Goal: Ask a question

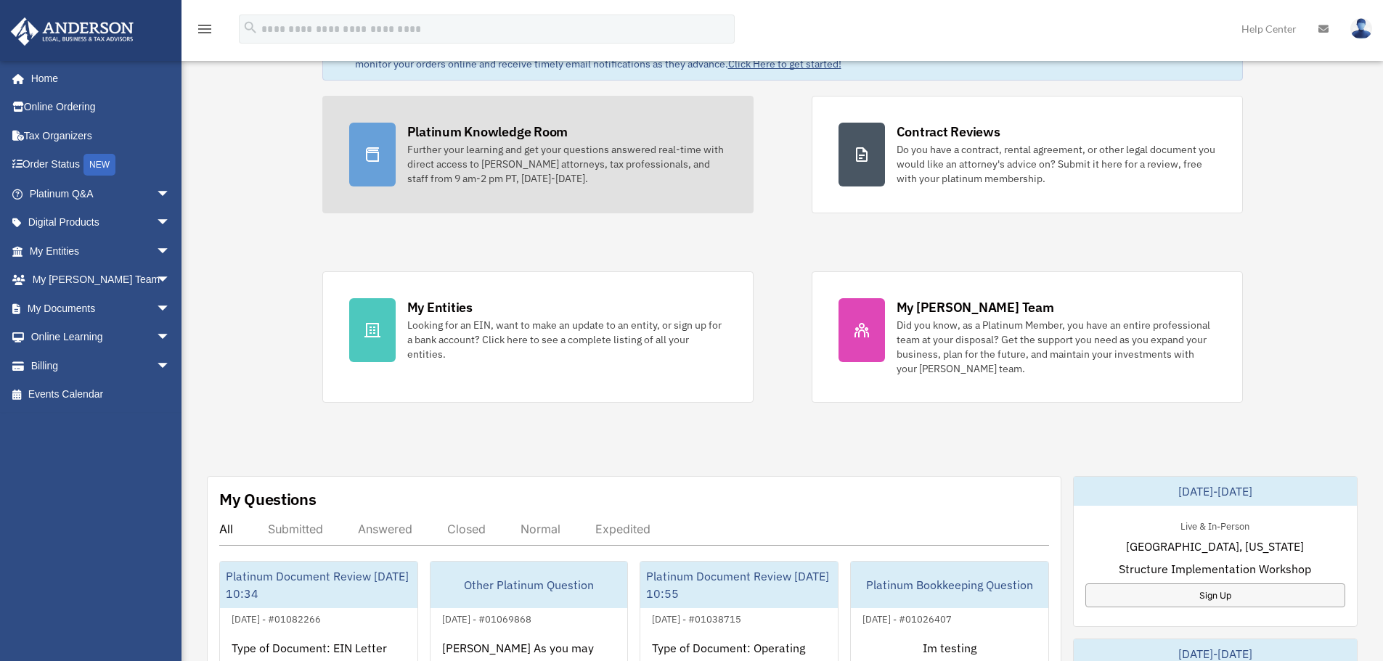
scroll to position [145, 0]
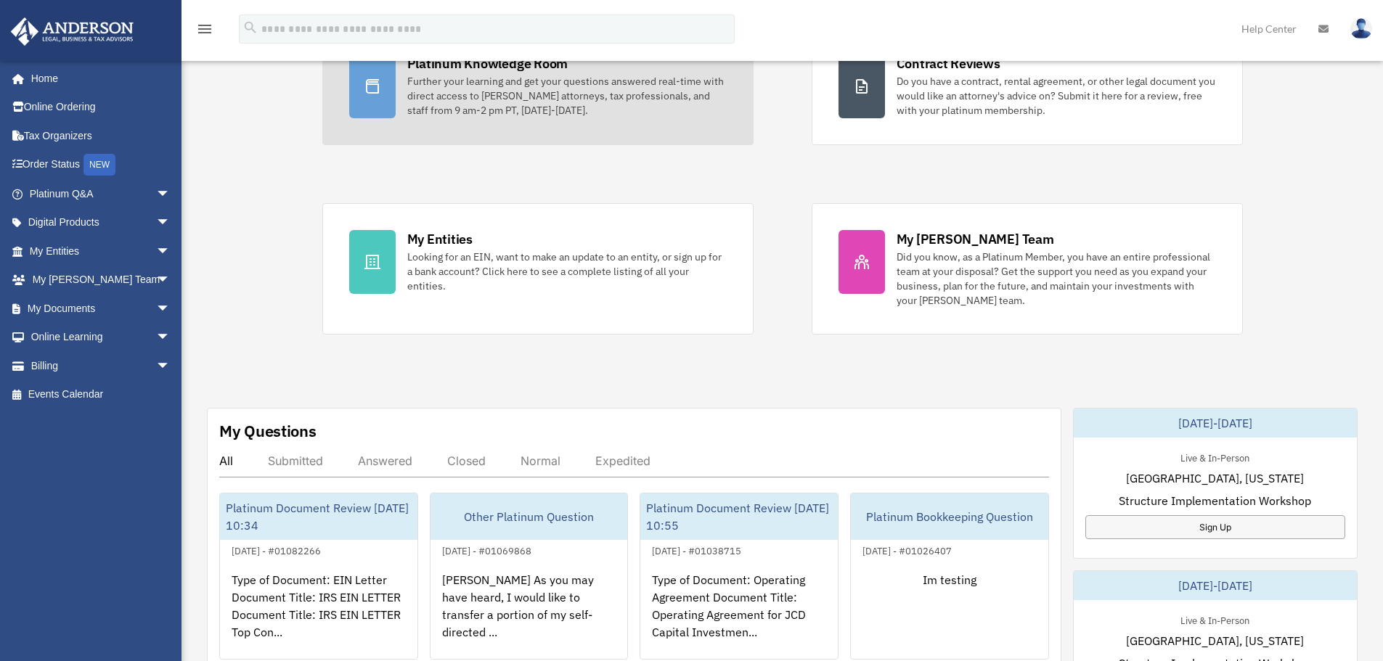
click at [562, 106] on div "Further your learning and get your questions answered real-time with direct acc…" at bounding box center [566, 96] width 319 height 44
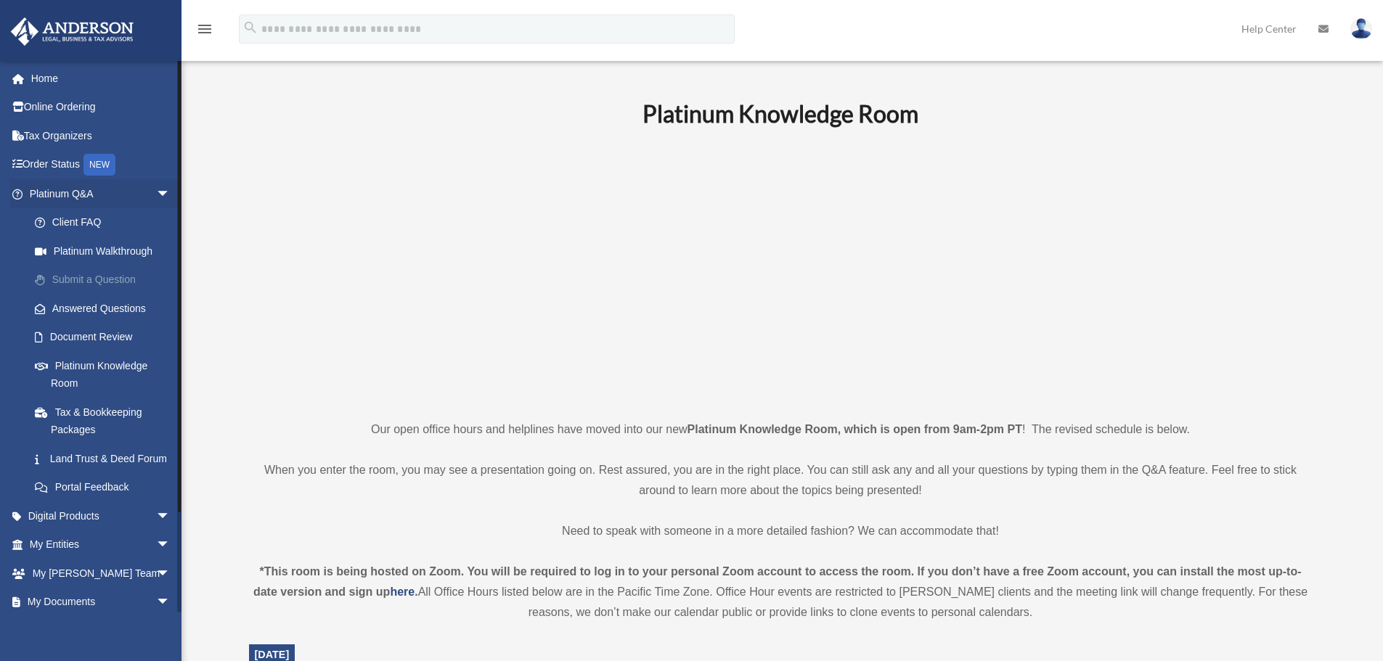
click at [92, 279] on link "Submit a Question" at bounding box center [106, 280] width 172 height 29
